Goal: Find specific page/section: Find specific page/section

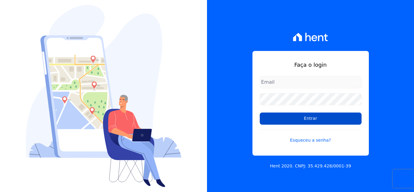
type input "thais@innovaempreendimentos.com"
click at [280, 118] on input "Entrar" at bounding box center [311, 118] width 102 height 12
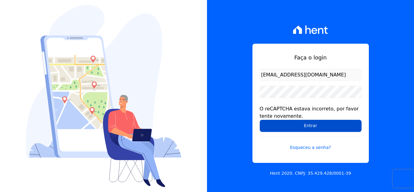
click at [278, 121] on input "Entrar" at bounding box center [311, 126] width 102 height 12
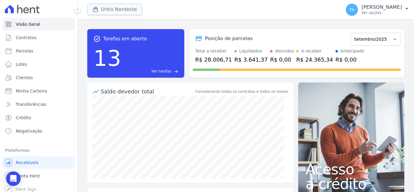
click at [113, 7] on button "Urbis Nordeste" at bounding box center [114, 10] width 55 height 12
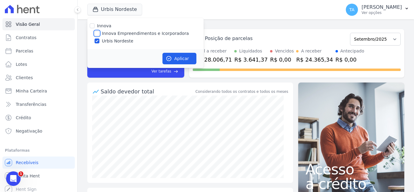
click at [99, 32] on input "Innova Empreendimentos e Icorporadora" at bounding box center [96, 33] width 5 height 5
checkbox input "true"
click at [97, 41] on input "Urbis Nordeste" at bounding box center [96, 40] width 5 height 5
checkbox input "false"
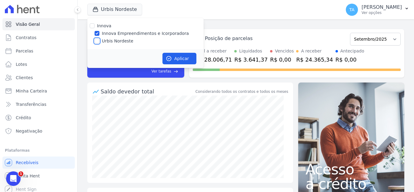
checkbox input "false"
click at [170, 54] on button "Aplicar" at bounding box center [179, 59] width 34 height 12
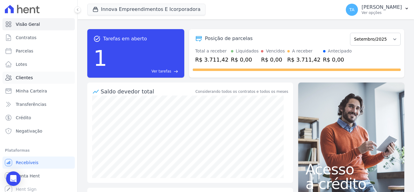
click at [32, 80] on link "Clientes" at bounding box center [38, 77] width 72 height 12
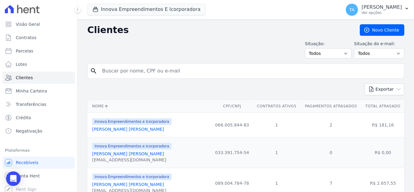
click at [151, 76] on input "search" at bounding box center [249, 71] width 303 height 12
type input "[PERSON_NAME]"
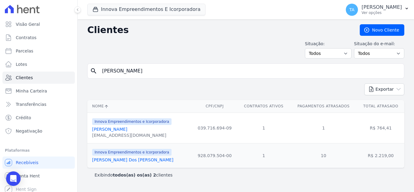
click at [127, 129] on link "[PERSON_NAME]" at bounding box center [109, 129] width 35 height 5
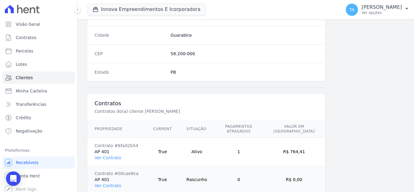
scroll to position [403, 0]
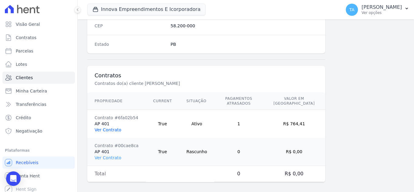
click at [106, 127] on link "Ver Contrato" at bounding box center [107, 129] width 27 height 5
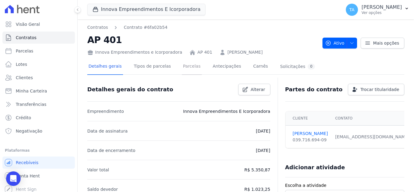
click at [186, 71] on link "Parcelas" at bounding box center [192, 67] width 20 height 16
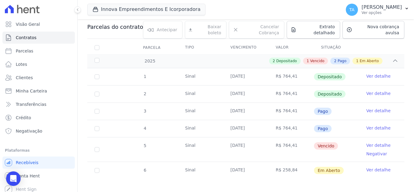
scroll to position [65, 0]
